Goal: Find specific page/section

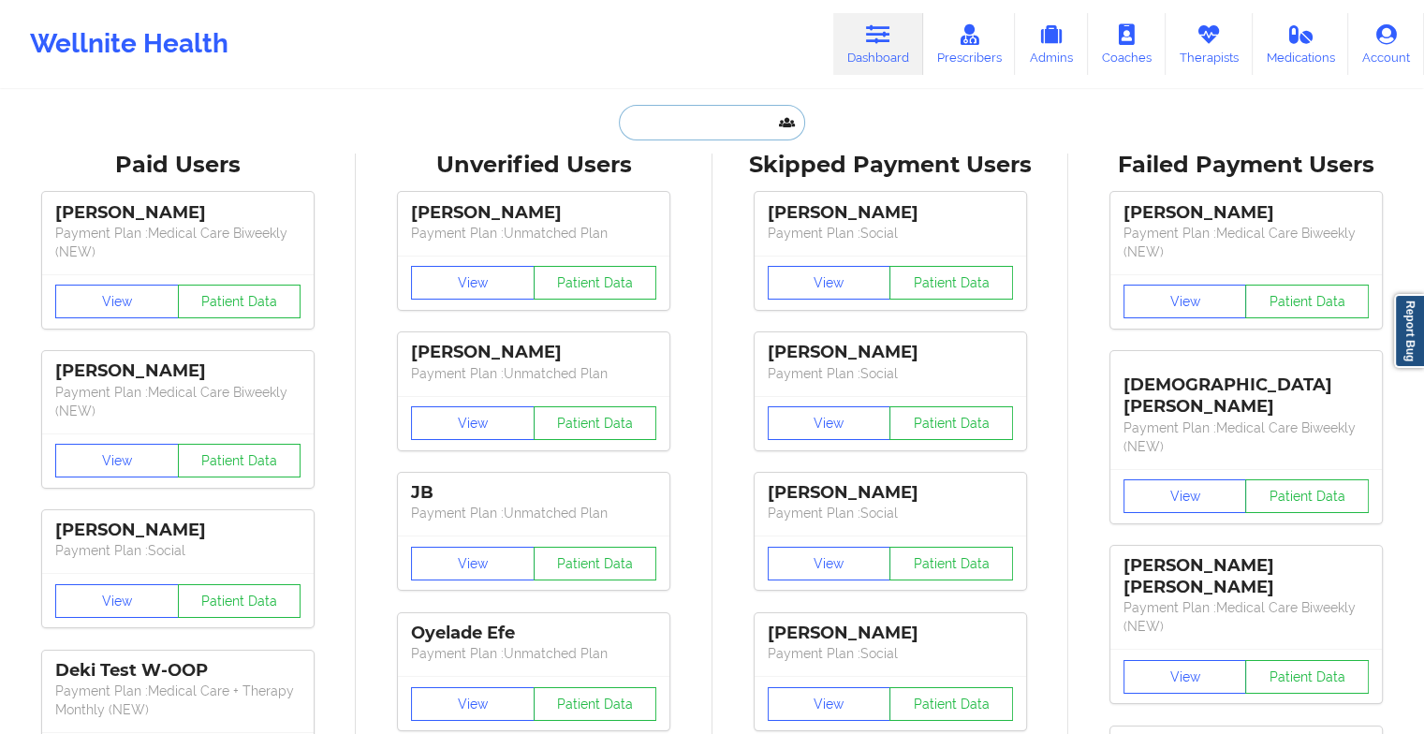
click at [673, 130] on input "text" at bounding box center [711, 123] width 185 height 36
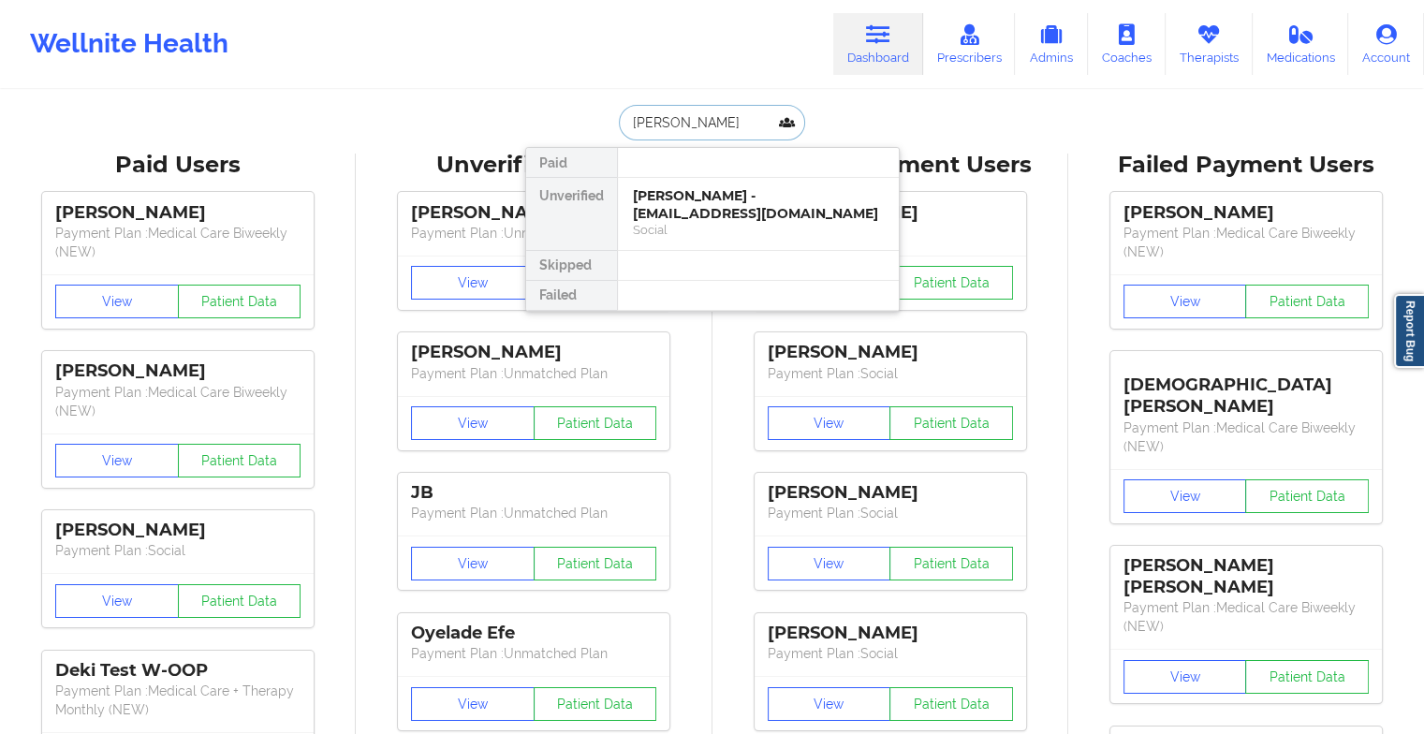
type input "[PERSON_NAME]"
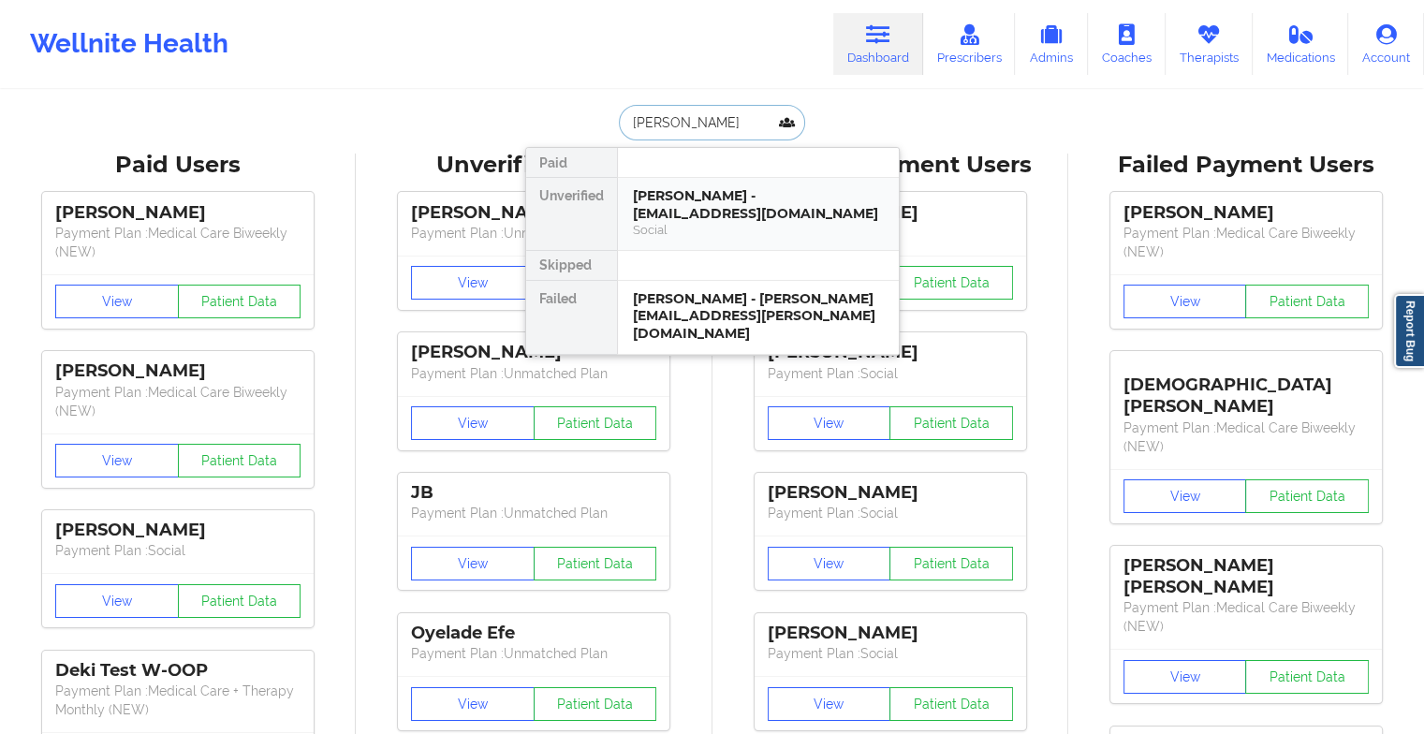
click at [665, 191] on div "[PERSON_NAME] - [EMAIL_ADDRESS][DOMAIN_NAME]" at bounding box center [758, 204] width 251 height 35
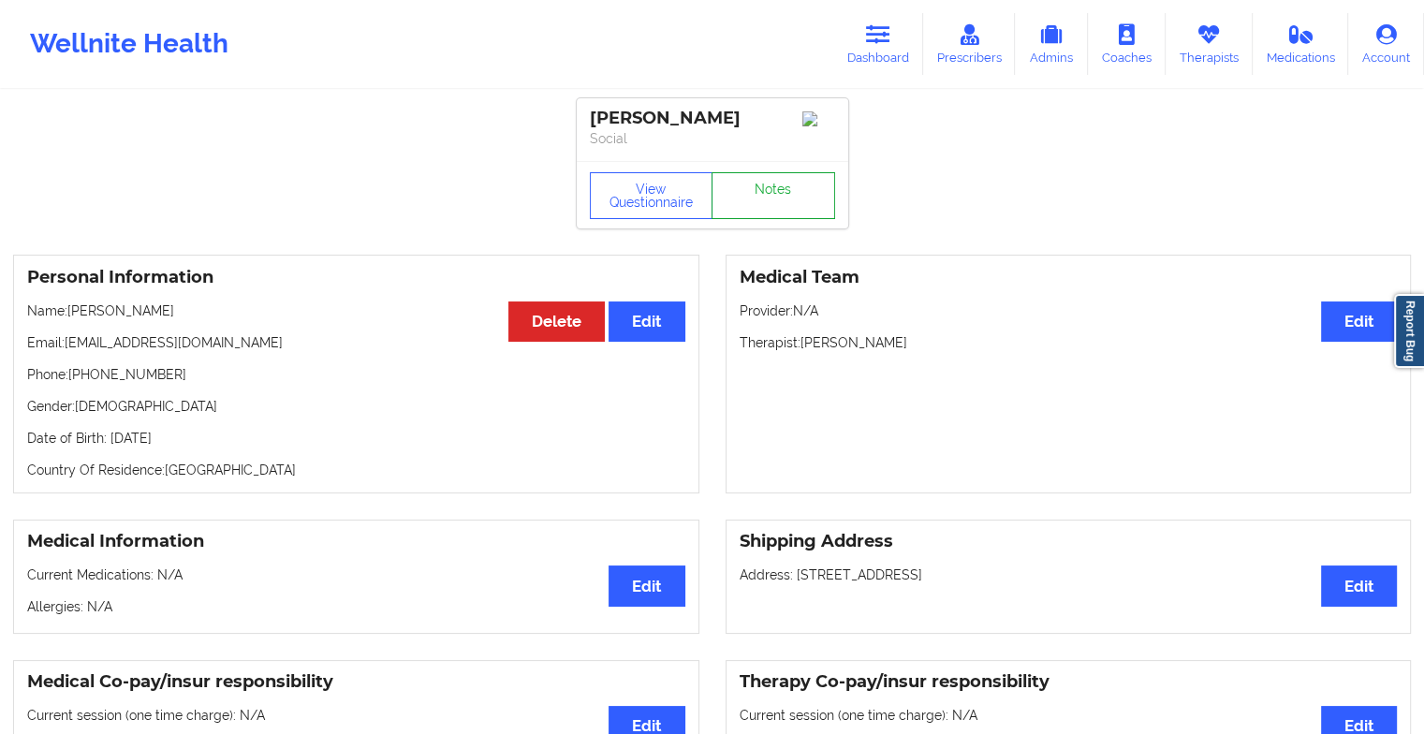
click at [776, 188] on link "Notes" at bounding box center [773, 195] width 124 height 47
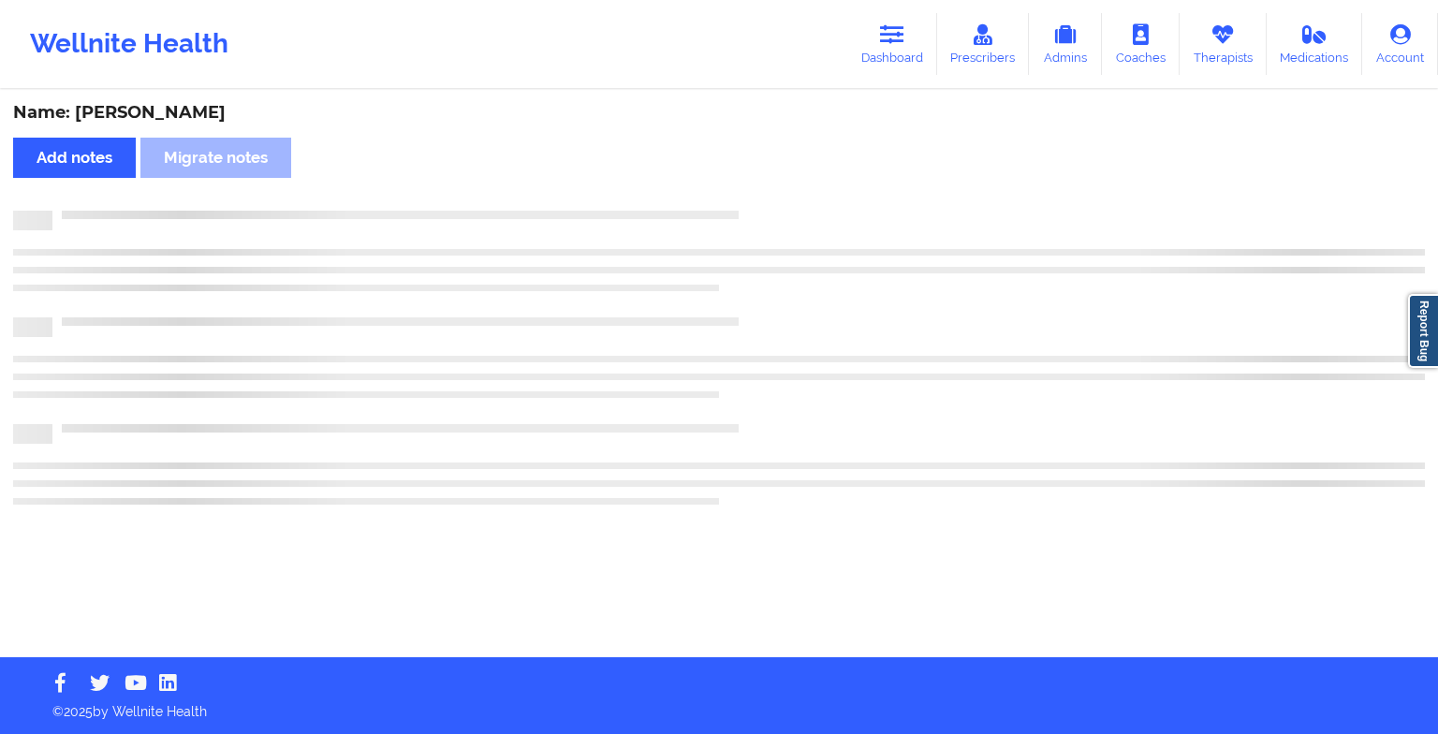
click at [785, 195] on div "Name: [PERSON_NAME] Add notes Migrate notes" at bounding box center [719, 374] width 1438 height 565
